Goal: Obtain resource: Obtain resource

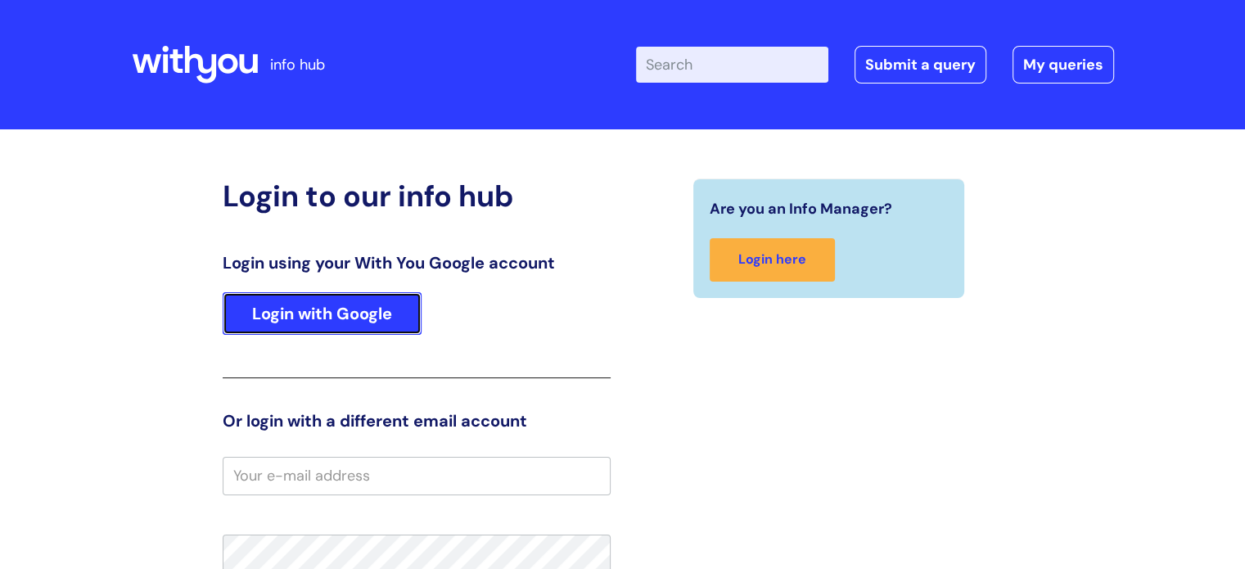
click at [338, 318] on link "Login with Google" at bounding box center [322, 313] width 199 height 43
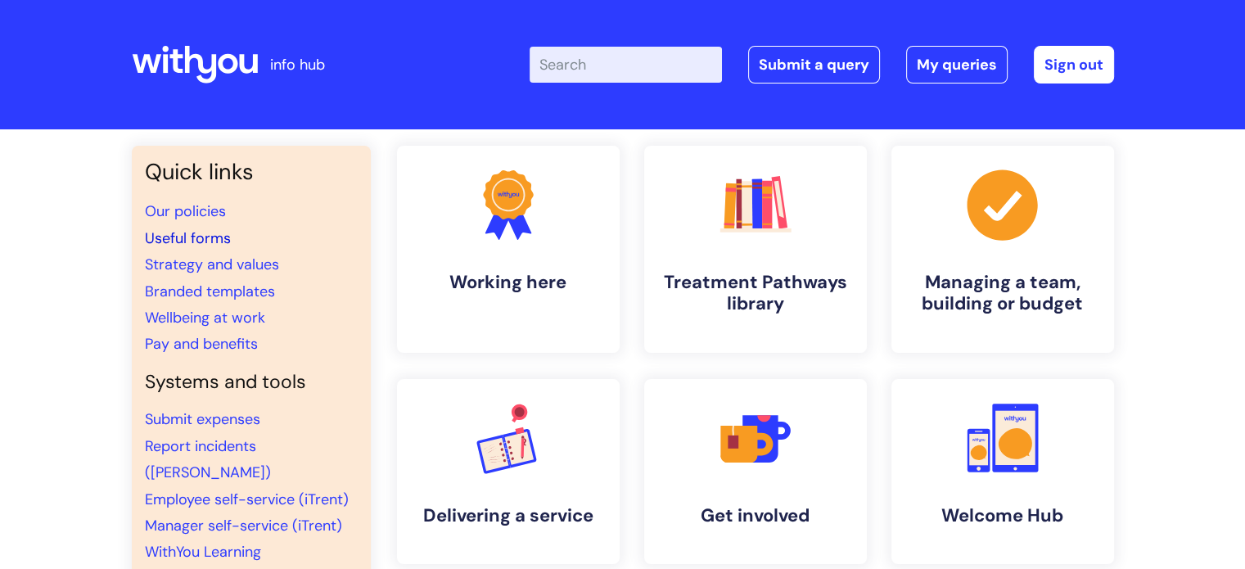
click at [207, 243] on link "Useful forms" at bounding box center [188, 238] width 86 height 20
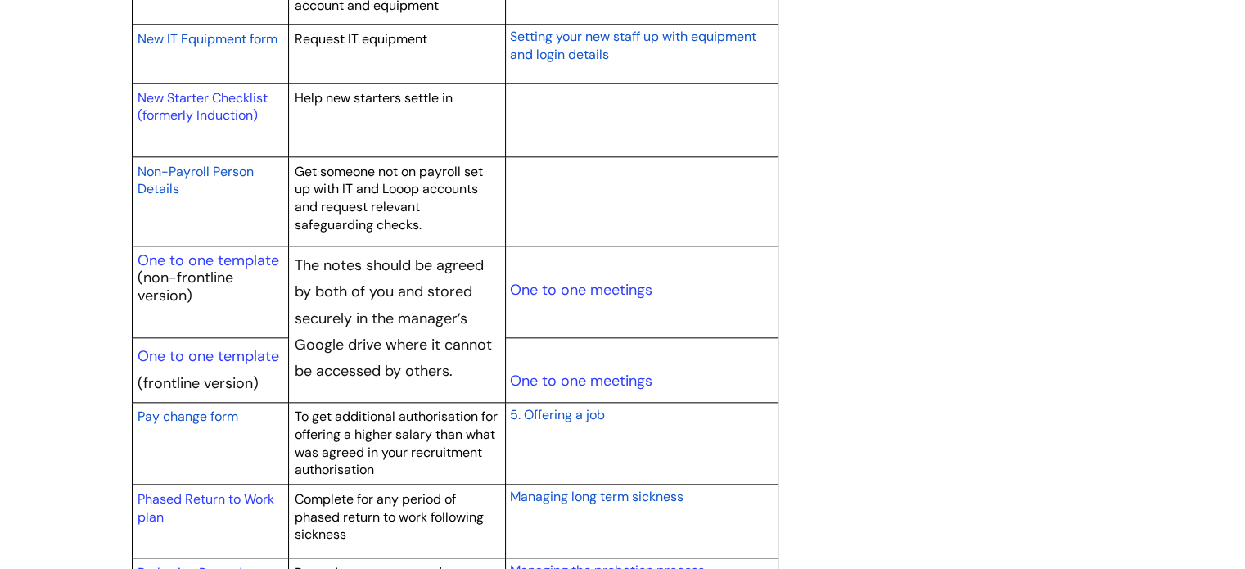
scroll to position [1853, 0]
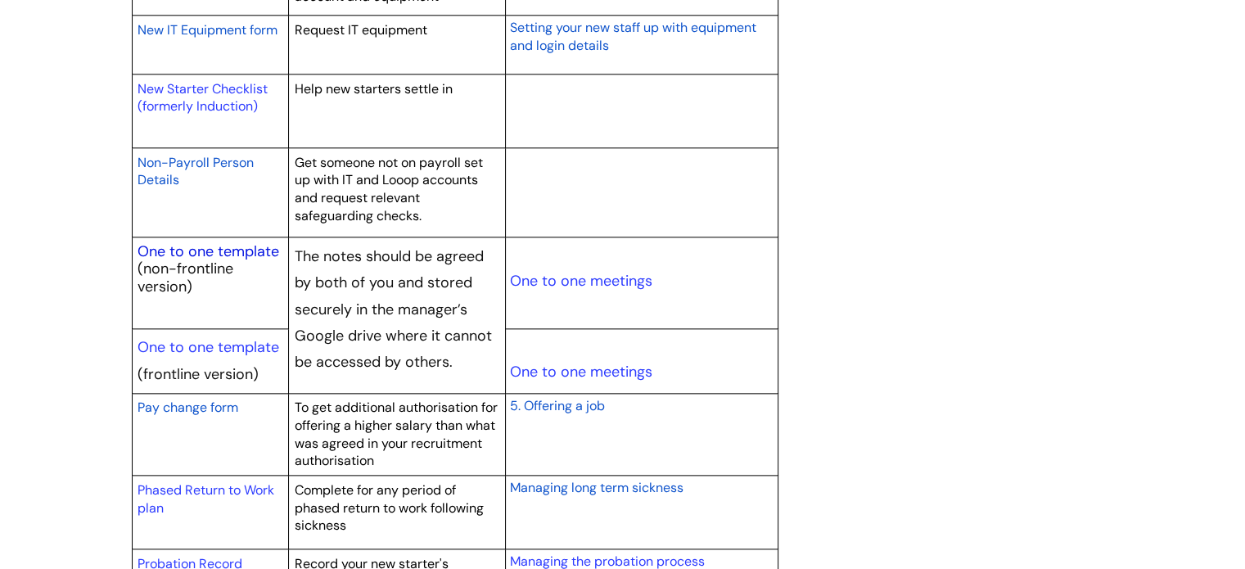
click at [239, 243] on link "One to one template" at bounding box center [209, 252] width 142 height 20
